Goal: Information Seeking & Learning: Find specific fact

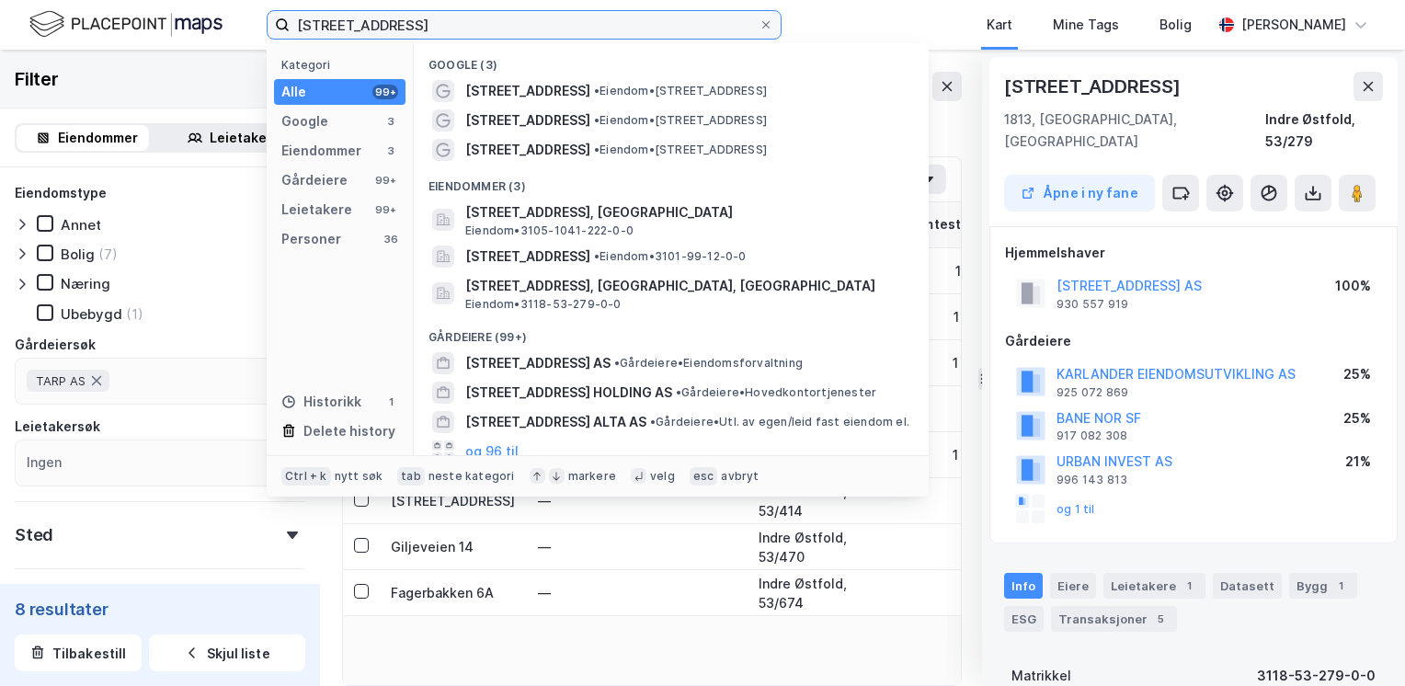
drag, startPoint x: 394, startPoint y: 35, endPoint x: 274, endPoint y: 18, distance: 120.7
click at [274, 18] on label "[STREET_ADDRESS]" at bounding box center [524, 24] width 515 height 29
type input "b"
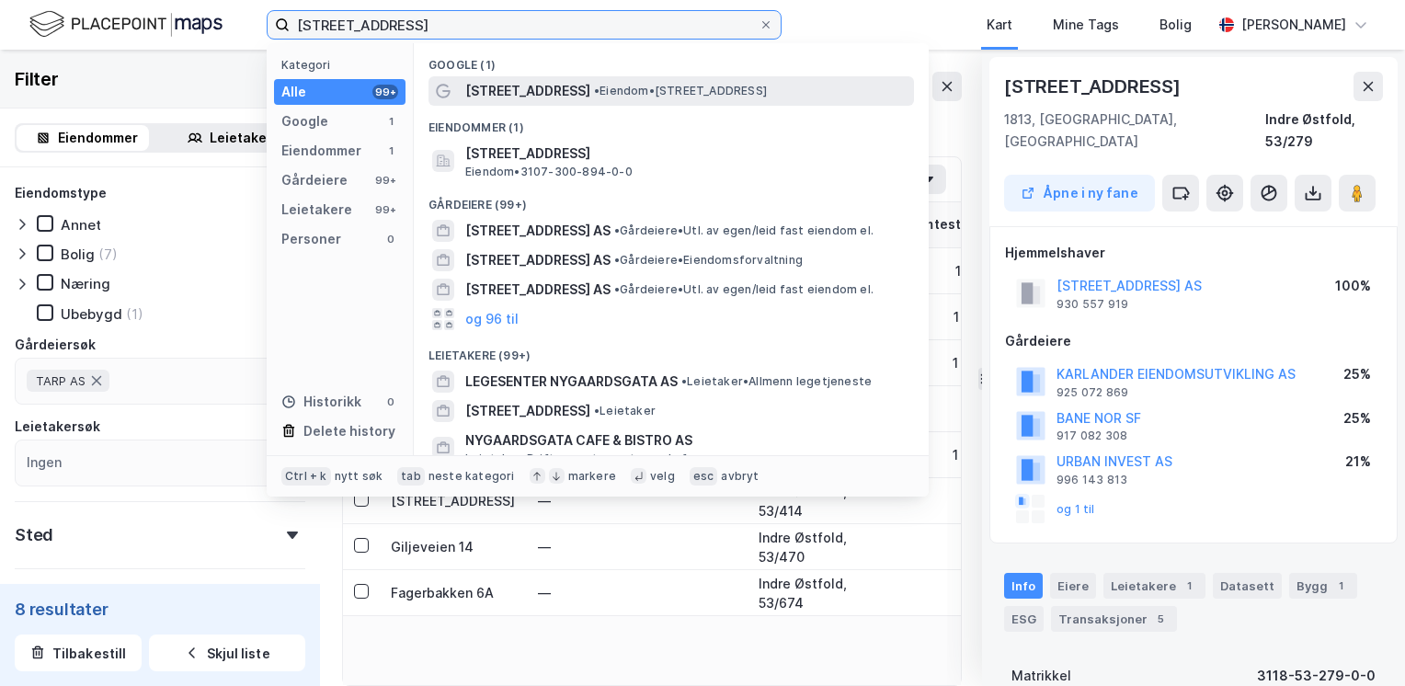
type input "[STREET_ADDRESS]"
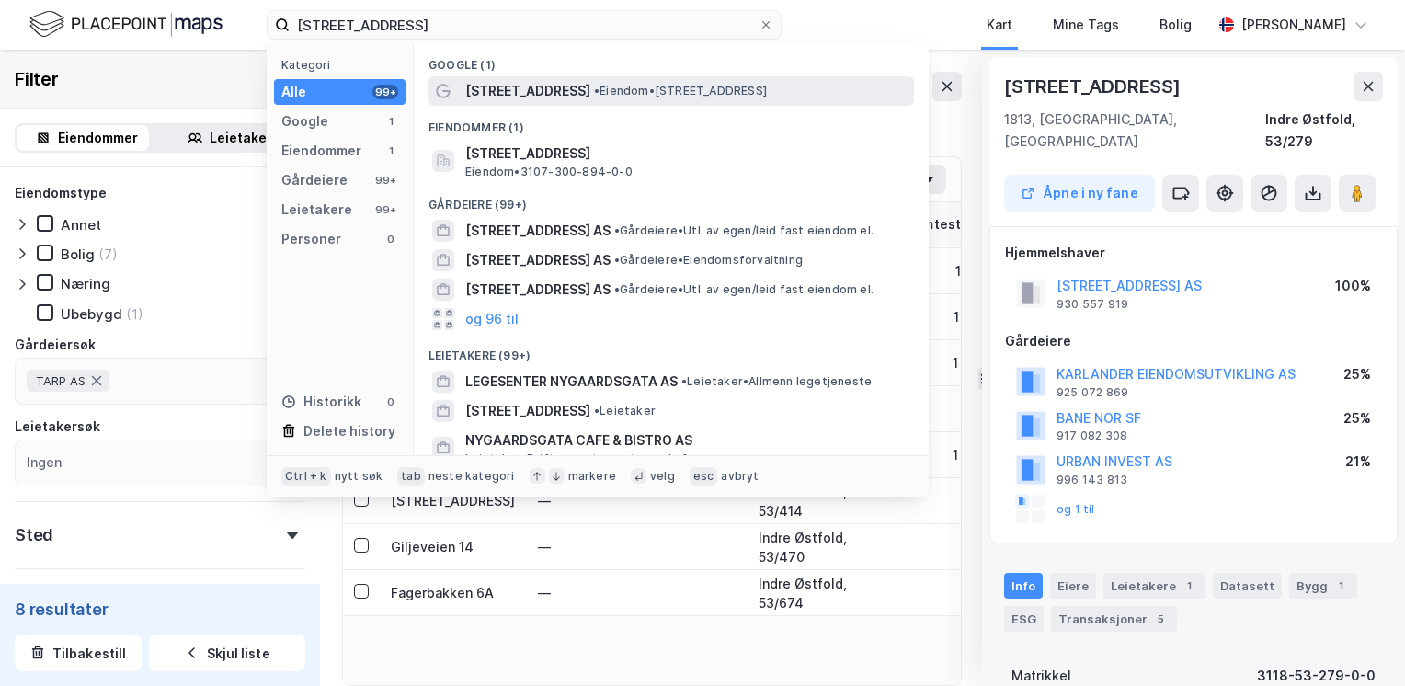
click at [526, 79] on div "[STREET_ADDRESS] • Eiendom • [STREET_ADDRESS]" at bounding box center [672, 90] width 486 height 29
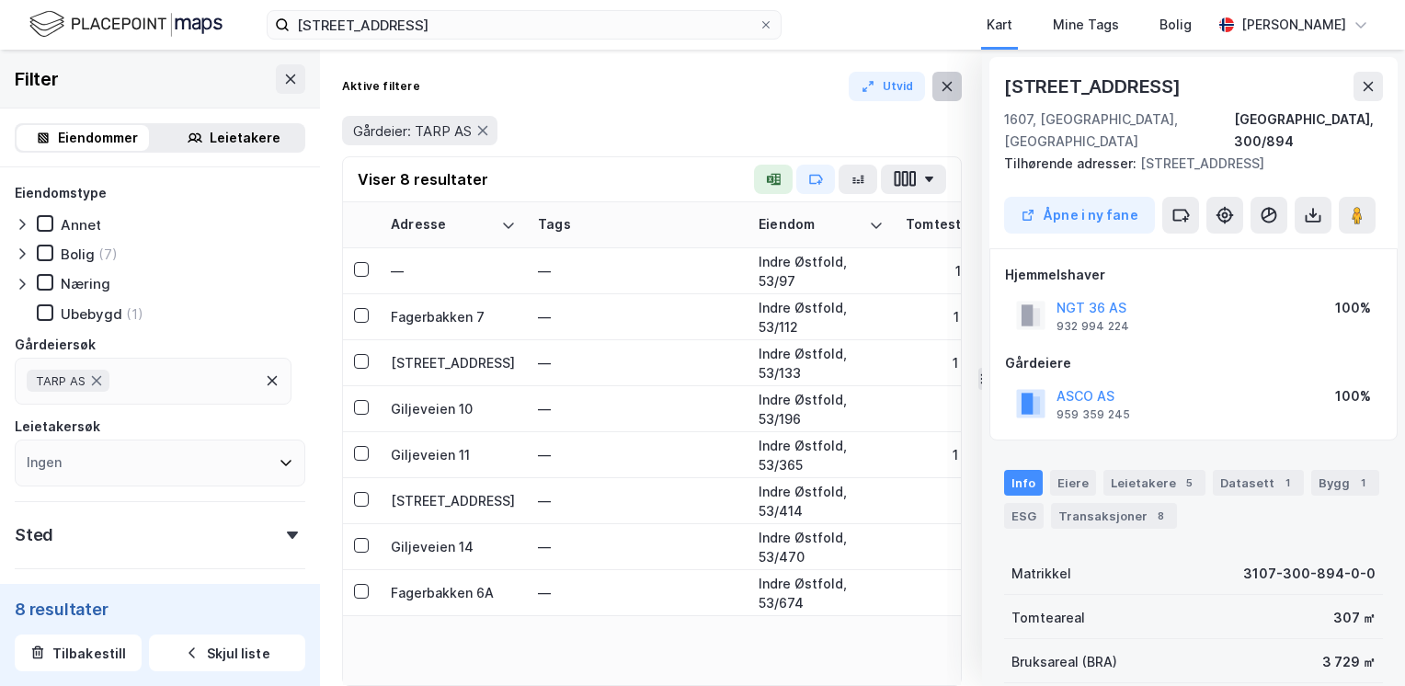
click at [953, 90] on icon at bounding box center [947, 86] width 15 height 15
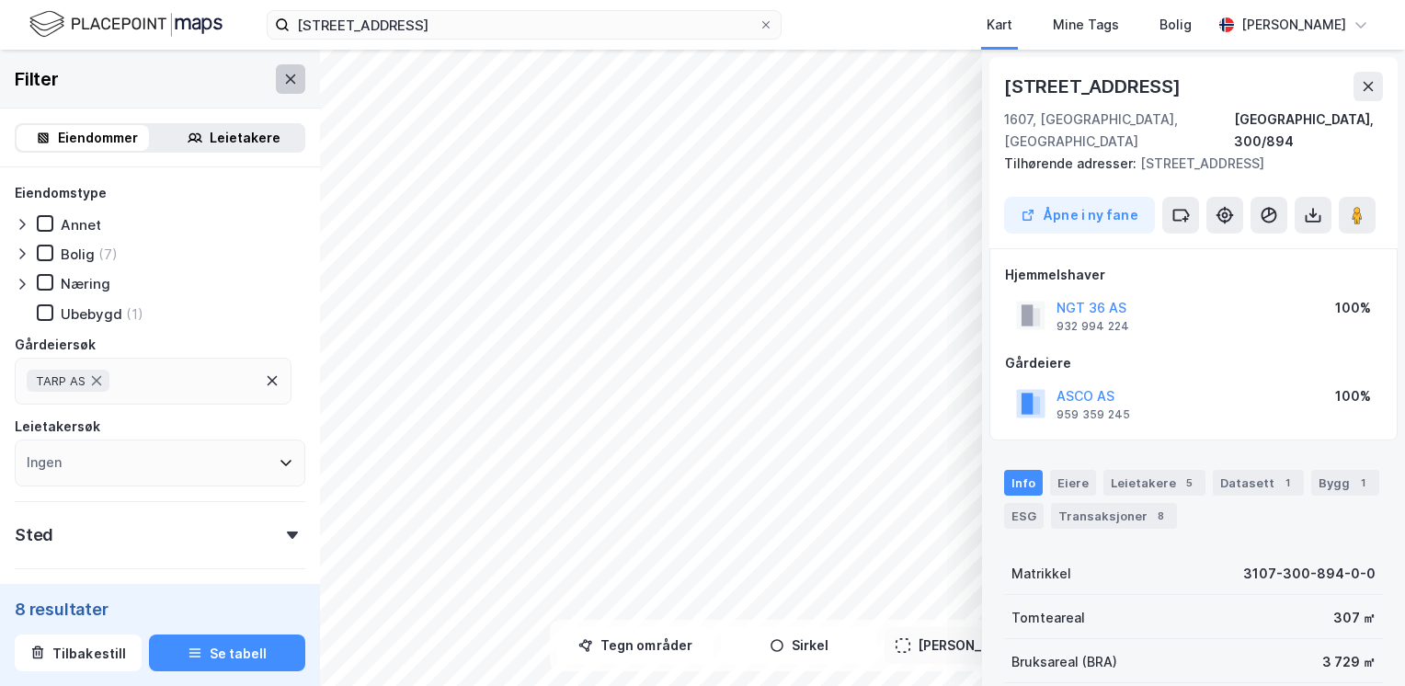
click at [285, 75] on button at bounding box center [290, 78] width 29 height 29
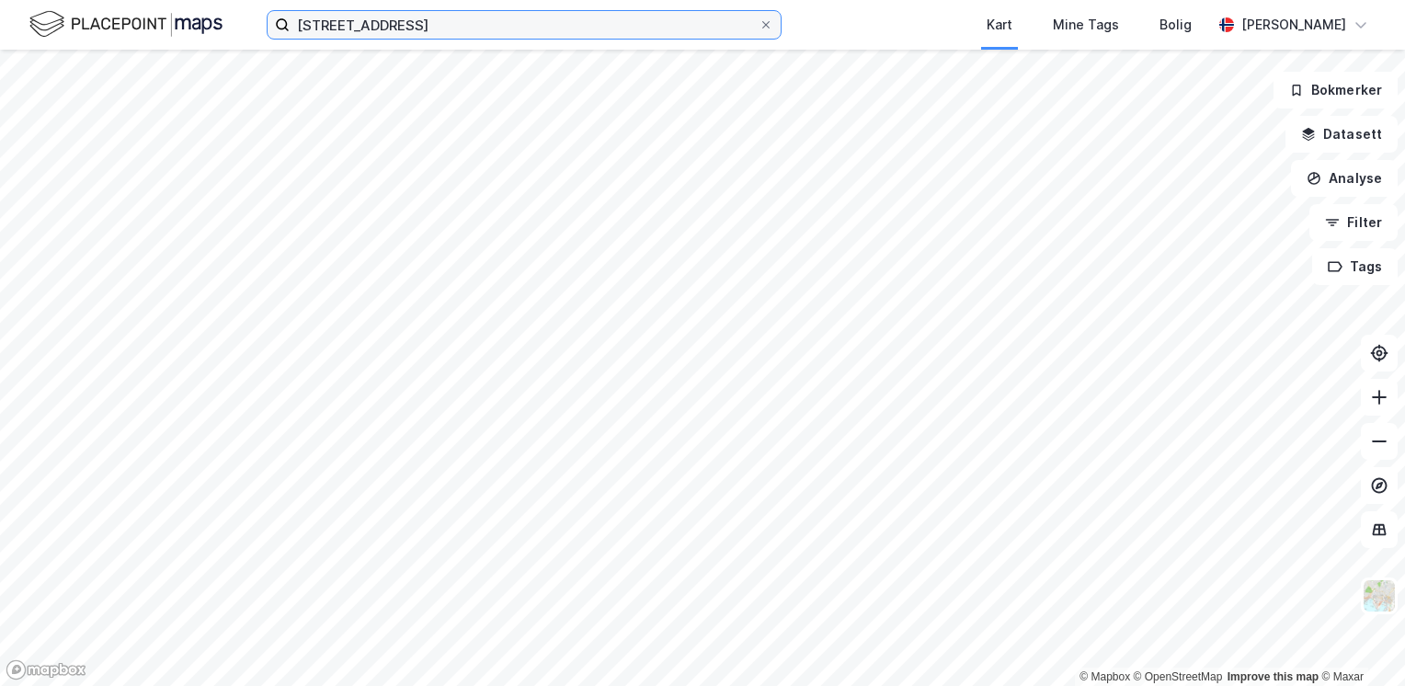
click at [441, 24] on input "[STREET_ADDRESS]" at bounding box center [524, 25] width 469 height 28
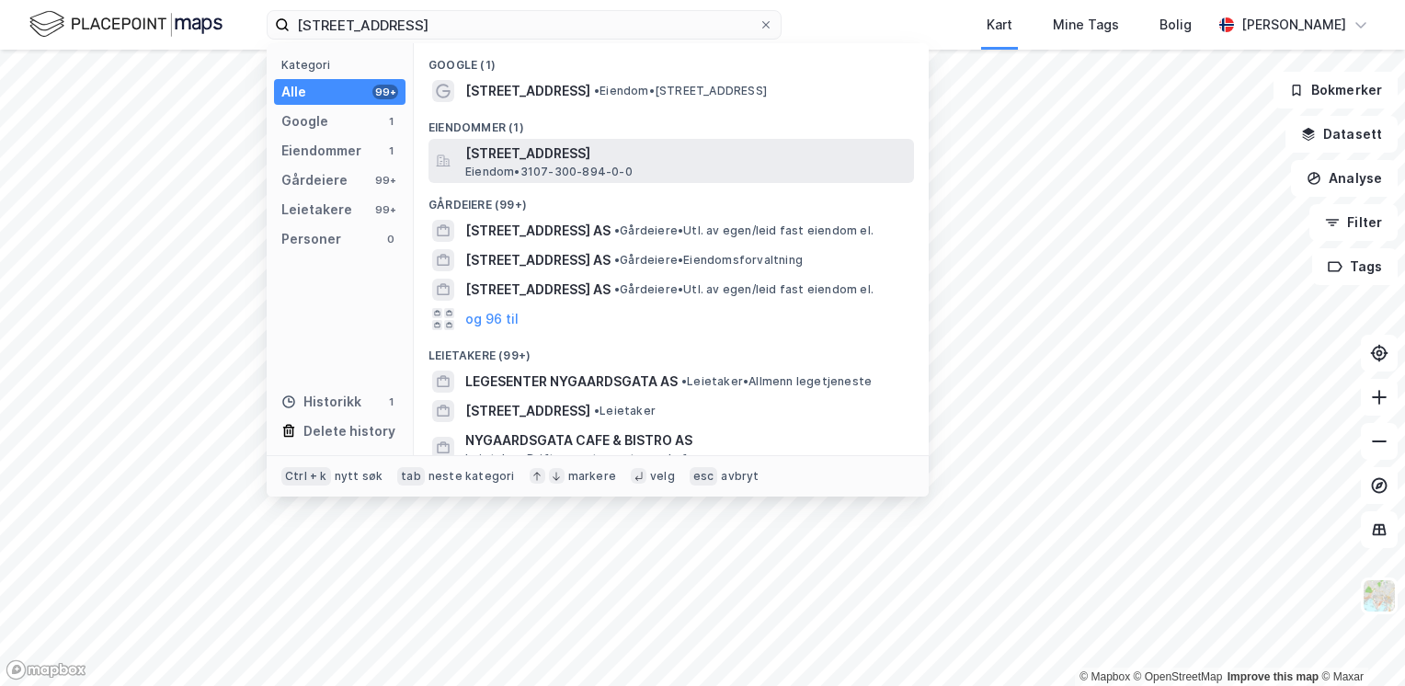
click at [509, 157] on span "[STREET_ADDRESS]" at bounding box center [685, 154] width 441 height 22
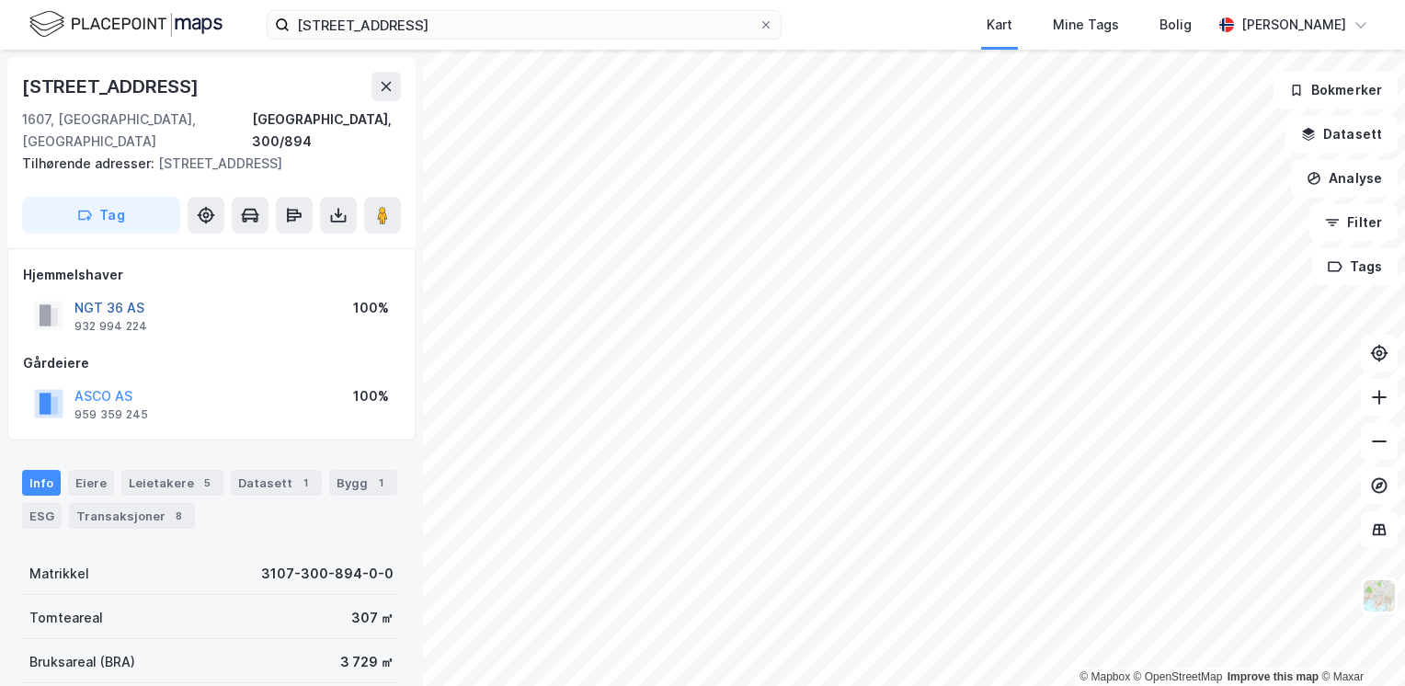
click at [0, 0] on button "NGT 36 AS" at bounding box center [0, 0] width 0 height 0
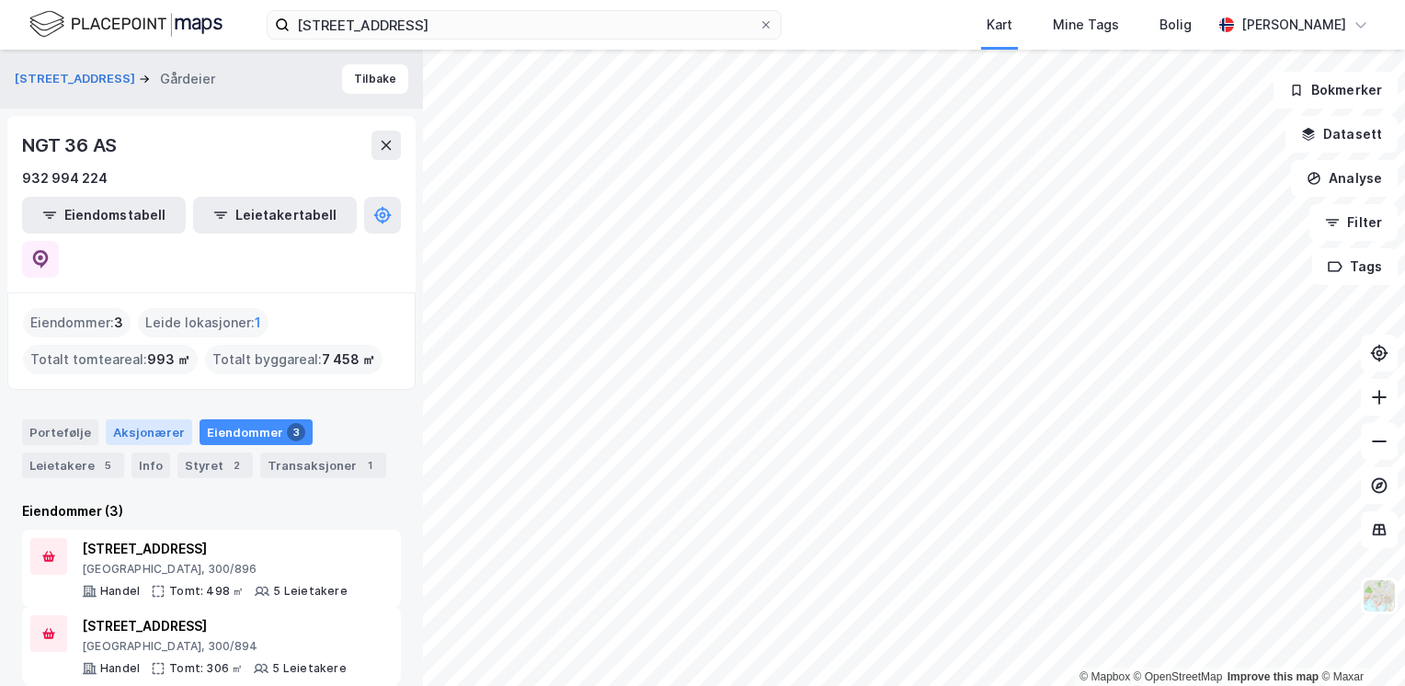
click at [155, 419] on div "Aksjonærer" at bounding box center [149, 432] width 86 height 26
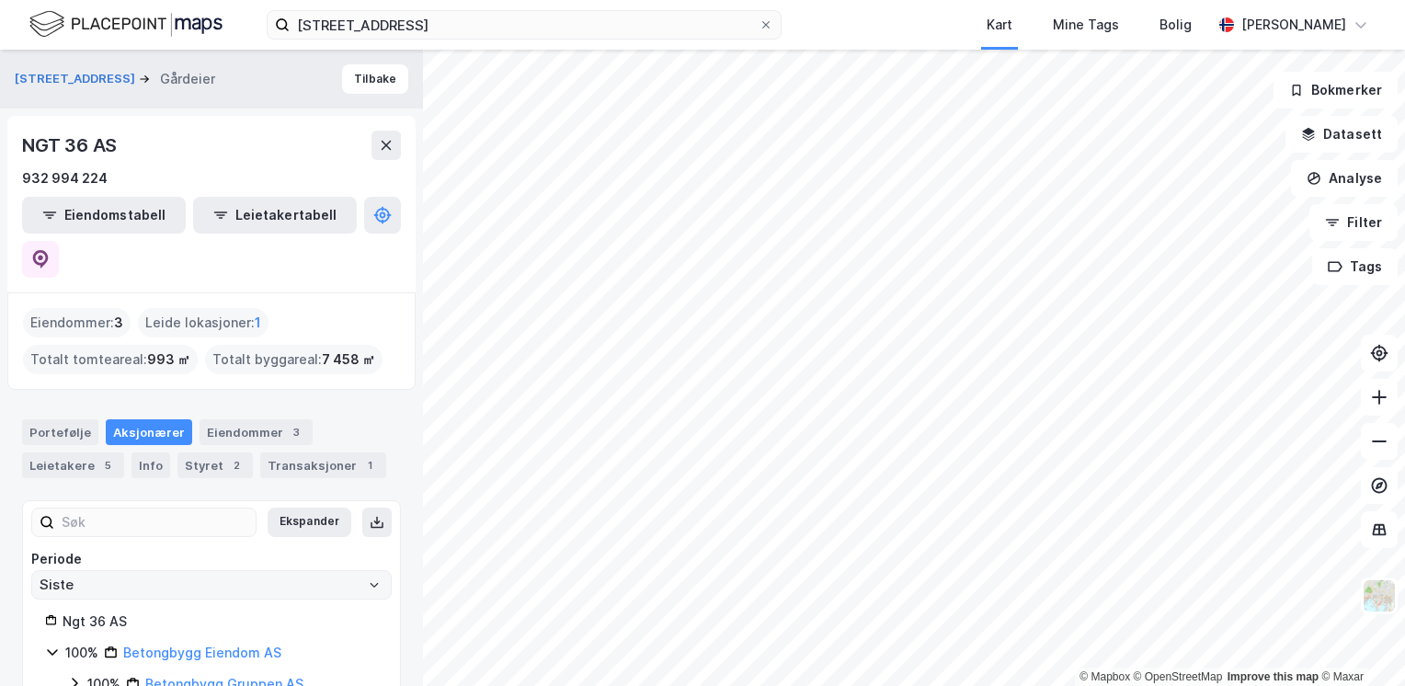
scroll to position [7, 0]
